Goal: Task Accomplishment & Management: Manage account settings

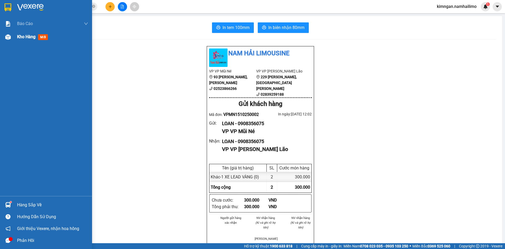
click at [27, 37] on span "Kho hàng" at bounding box center [26, 36] width 18 height 5
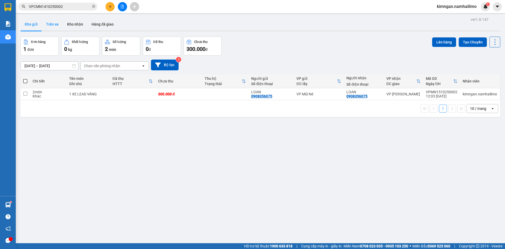
click at [53, 23] on button "Trên xe" at bounding box center [52, 24] width 21 height 13
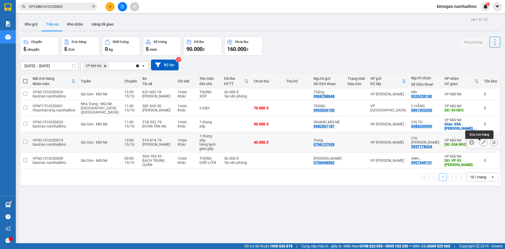
click at [482, 144] on icon at bounding box center [484, 142] width 4 height 4
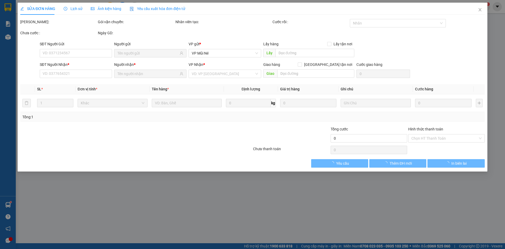
type input "0796127939"
type input "Trung"
type input "0937778424"
type input "CHỊ [PERSON_NAME]"
type input "93A NĐC"
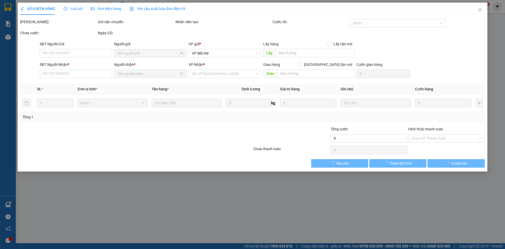
type input "40.000"
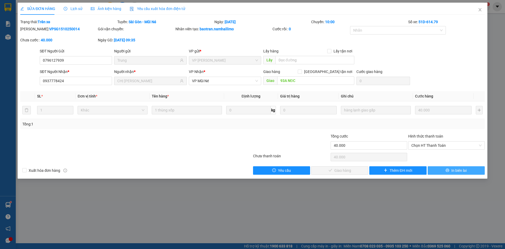
click at [459, 169] on span "In biên lai" at bounding box center [459, 170] width 15 height 6
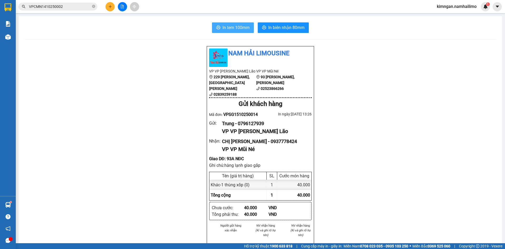
click at [226, 27] on span "In tem 100mm" at bounding box center [236, 27] width 27 height 7
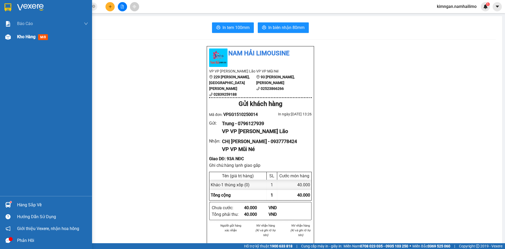
click at [24, 38] on span "Kho hàng" at bounding box center [26, 36] width 18 height 5
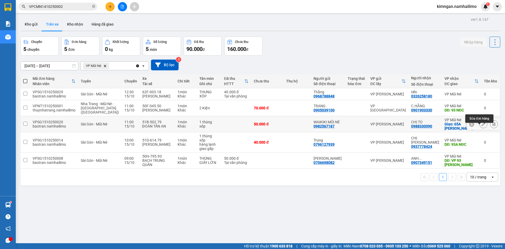
click at [482, 126] on icon at bounding box center [484, 124] width 4 height 4
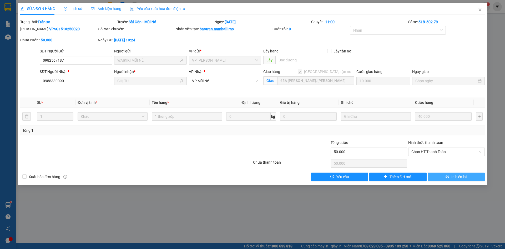
click at [456, 176] on span "In biên lai" at bounding box center [459, 177] width 15 height 6
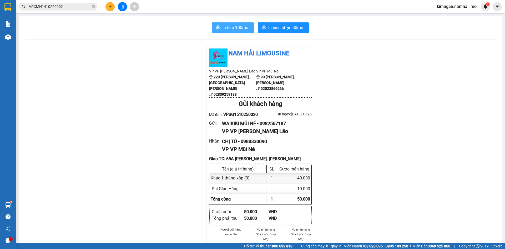
click at [226, 28] on span "In tem 100mm" at bounding box center [236, 27] width 27 height 7
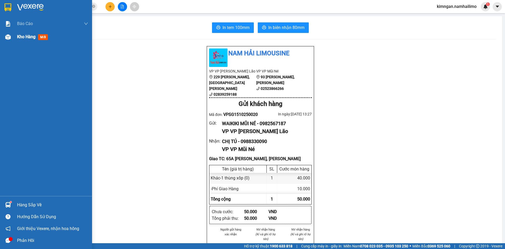
click at [19, 37] on span "Kho hàng" at bounding box center [26, 36] width 18 height 5
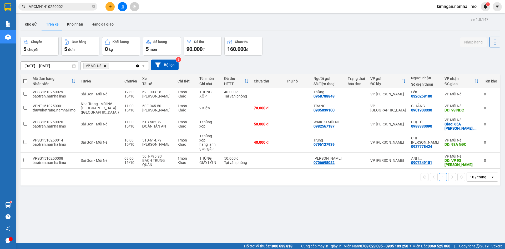
click at [52, 24] on button "Trên xe" at bounding box center [52, 24] width 21 height 13
click at [70, 24] on button "Kho nhận" at bounding box center [75, 24] width 24 height 13
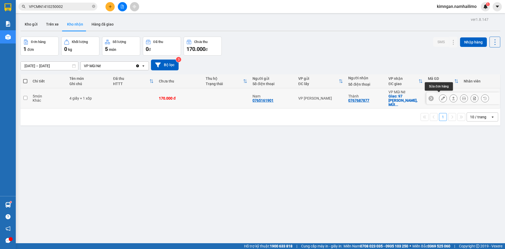
click at [441, 98] on icon at bounding box center [443, 98] width 4 height 4
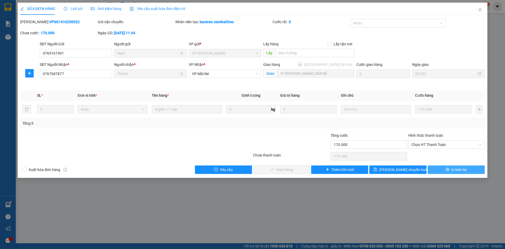
click at [453, 171] on span "In biên lai" at bounding box center [459, 170] width 15 height 6
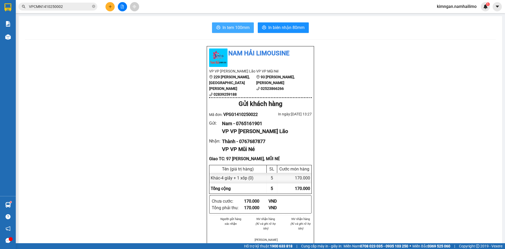
click at [225, 29] on span "In tem 100mm" at bounding box center [236, 27] width 27 height 7
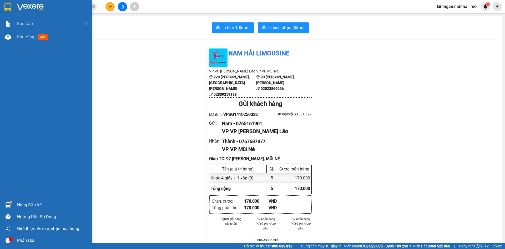
click at [9, 38] on img at bounding box center [8, 37] width 6 height 6
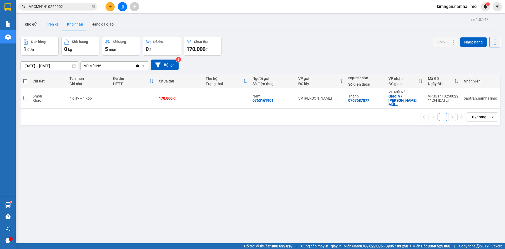
click at [47, 27] on button "Trên xe" at bounding box center [52, 24] width 21 height 13
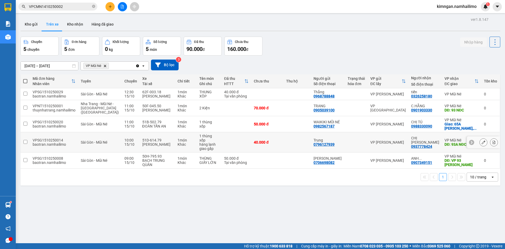
click at [178, 146] on div "Khác" at bounding box center [186, 144] width 17 height 4
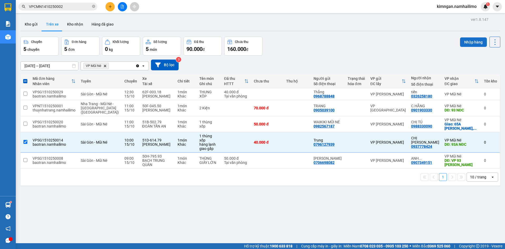
click at [468, 38] on button "Nhập hàng" at bounding box center [473, 41] width 27 height 9
checkbox input "false"
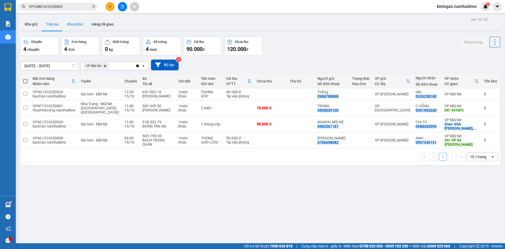
click at [79, 20] on button "Kho nhận" at bounding box center [75, 24] width 24 height 13
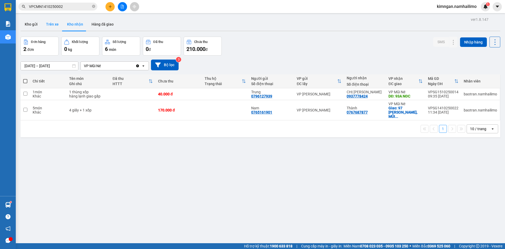
click at [54, 26] on button "Trên xe" at bounding box center [52, 24] width 21 height 13
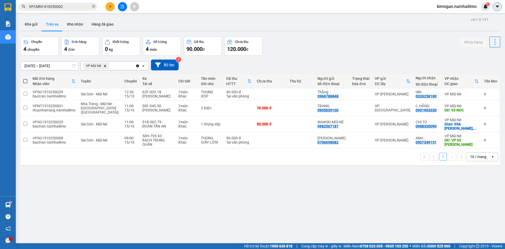
click at [496, 6] on icon "caret-down" at bounding box center [497, 6] width 5 height 5
click at [462, 8] on span "kimngan.namhailimo" at bounding box center [457, 6] width 48 height 7
click at [452, 14] on span "Đăng xuất" at bounding box center [459, 16] width 37 height 6
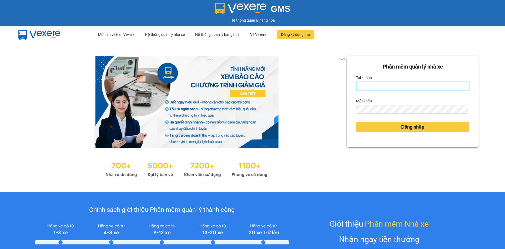
click at [363, 89] on input "Tài khoản" at bounding box center [412, 86] width 113 height 8
type input "huuhieu.namhailimo"
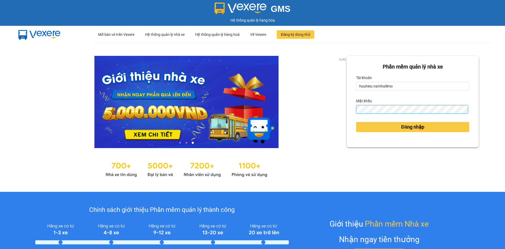
click at [356, 122] on button "Đăng nhập" at bounding box center [412, 127] width 113 height 10
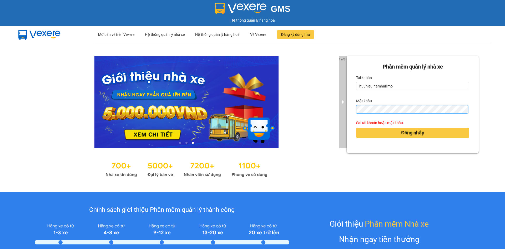
click at [338, 114] on div "3 of 3 Phần mềm quản lý nhà xe Tài khoản huuhieu.namhailimo Mật khẩu Sai tài kh…" at bounding box center [252, 117] width 505 height 149
click at [356, 128] on button "Đăng nhập" at bounding box center [412, 133] width 113 height 10
click at [330, 114] on div "3 of 3 Phần mềm quản lý nhà xe Tài khoản huuhieu.namhailimo Mật khẩu Sai tài kh…" at bounding box center [252, 117] width 505 height 149
click at [356, 128] on button "Đăng nhập" at bounding box center [412, 133] width 113 height 10
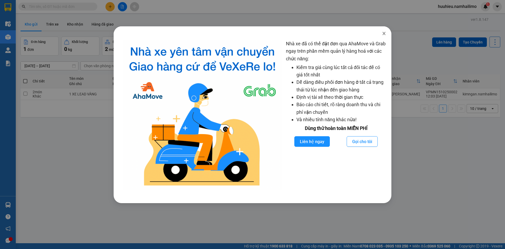
click at [383, 31] on span "Close" at bounding box center [384, 33] width 15 height 15
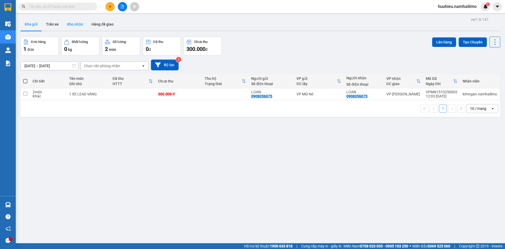
click at [70, 24] on button "Kho nhận" at bounding box center [75, 24] width 24 height 13
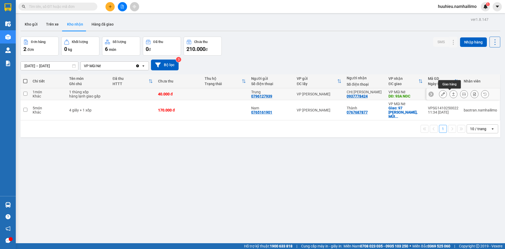
click at [441, 93] on icon at bounding box center [443, 94] width 4 height 4
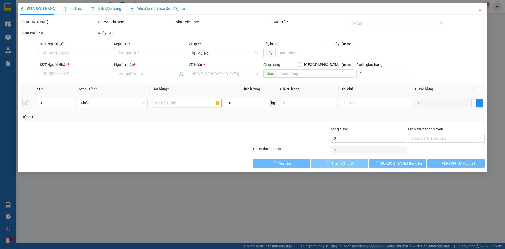
type input "0796127939"
type input "Trung"
type input "0937778424"
type input "CHỊ [PERSON_NAME]"
type input "93A NĐC"
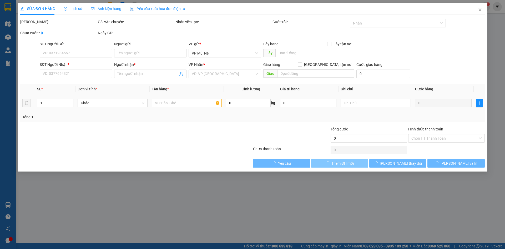
type input "40.000"
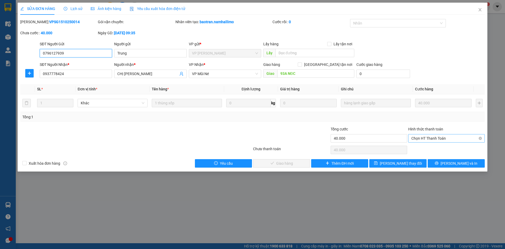
click at [416, 140] on span "Chọn HT Thanh Toán" at bounding box center [447, 138] width 70 height 8
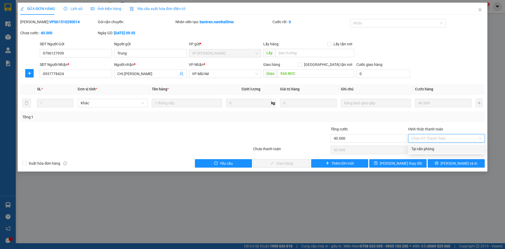
click at [418, 146] on div "Tại văn phòng" at bounding box center [447, 149] width 70 height 6
type input "0"
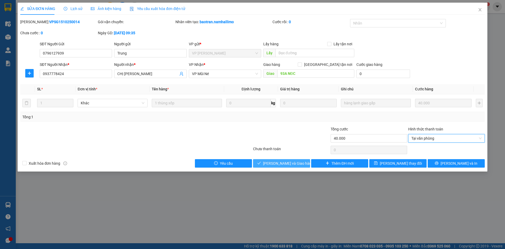
click at [287, 160] on span "Lưu và Giao hàng" at bounding box center [288, 163] width 51 height 6
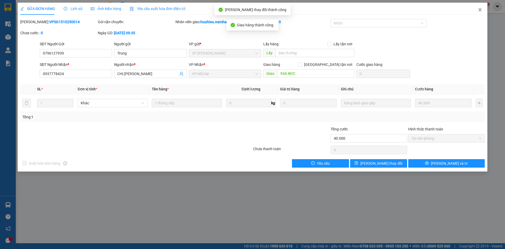
click at [480, 11] on icon "close" at bounding box center [480, 10] width 4 height 4
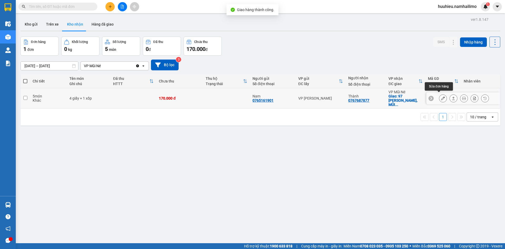
click at [441, 97] on icon at bounding box center [443, 98] width 4 height 4
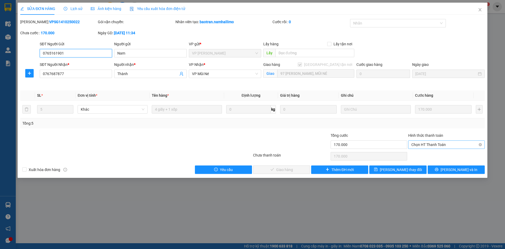
click at [426, 144] on span "Chọn HT Thanh Toán" at bounding box center [447, 145] width 70 height 8
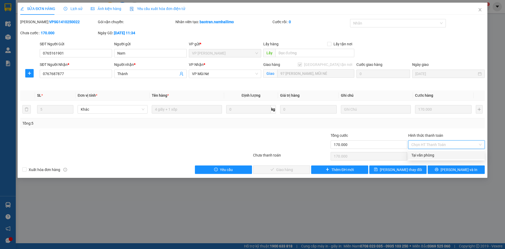
click at [426, 155] on div "Tại văn phòng" at bounding box center [447, 155] width 70 height 6
type input "0"
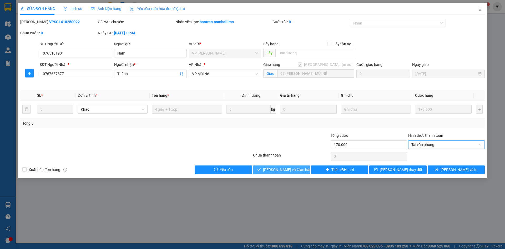
click at [280, 169] on span "Lưu và Giao hàng" at bounding box center [288, 170] width 51 height 6
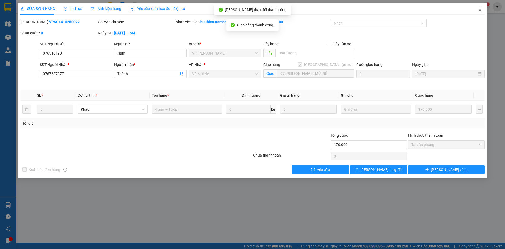
click at [481, 9] on icon "close" at bounding box center [480, 9] width 3 height 3
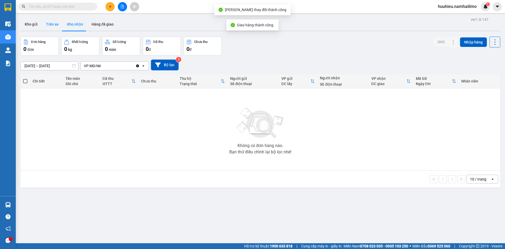
click at [53, 24] on button "Trên xe" at bounding box center [52, 24] width 21 height 13
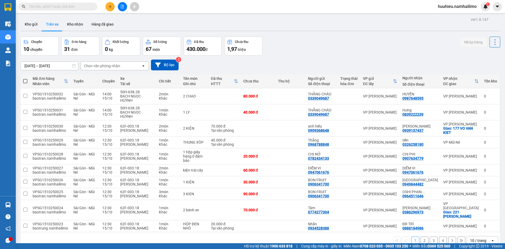
click at [103, 62] on div "Chọn văn phòng nhận" at bounding box center [111, 66] width 61 height 8
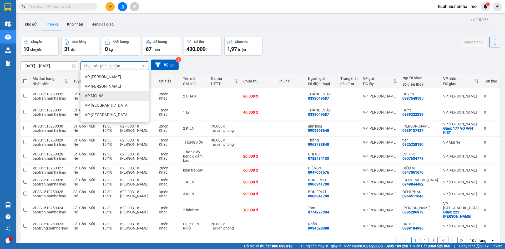
click at [99, 97] on span "VP Mũi Né" at bounding box center [94, 95] width 19 height 5
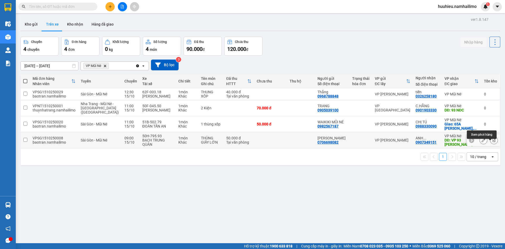
click at [493, 142] on icon at bounding box center [494, 140] width 3 height 4
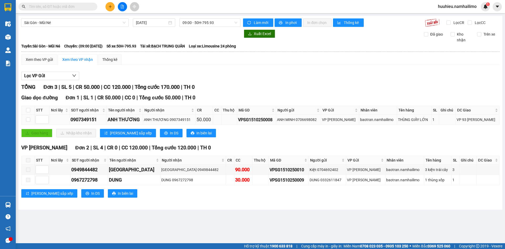
click at [25, 120] on td at bounding box center [28, 119] width 13 height 10
click at [27, 119] on input "checkbox" at bounding box center [28, 119] width 4 height 4
checkbox input "true"
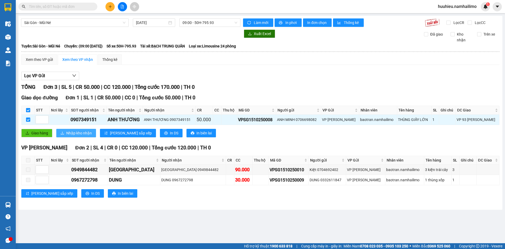
click at [67, 133] on span "Nhập kho nhận" at bounding box center [79, 133] width 26 height 6
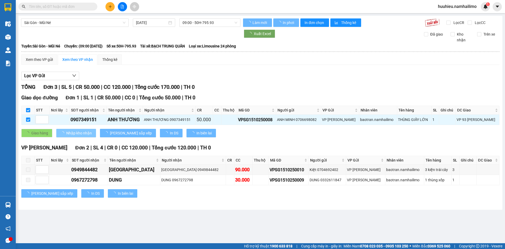
checkbox input "false"
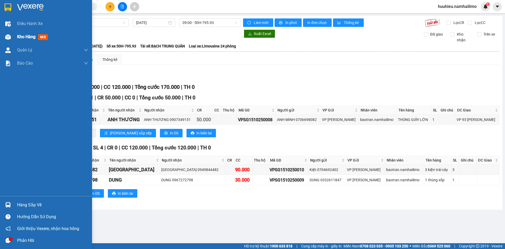
click at [16, 36] on div "Kho hàng mới" at bounding box center [46, 36] width 92 height 13
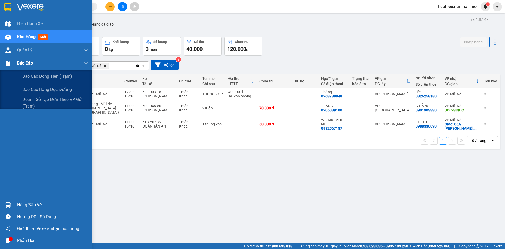
click at [27, 63] on span "Báo cáo" at bounding box center [25, 63] width 16 height 7
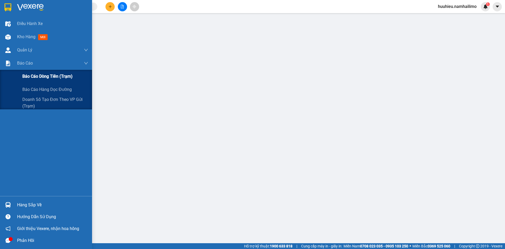
click at [34, 76] on span "Báo cáo dòng tiền (trạm)" at bounding box center [47, 76] width 50 height 7
